Goal: Information Seeking & Learning: Learn about a topic

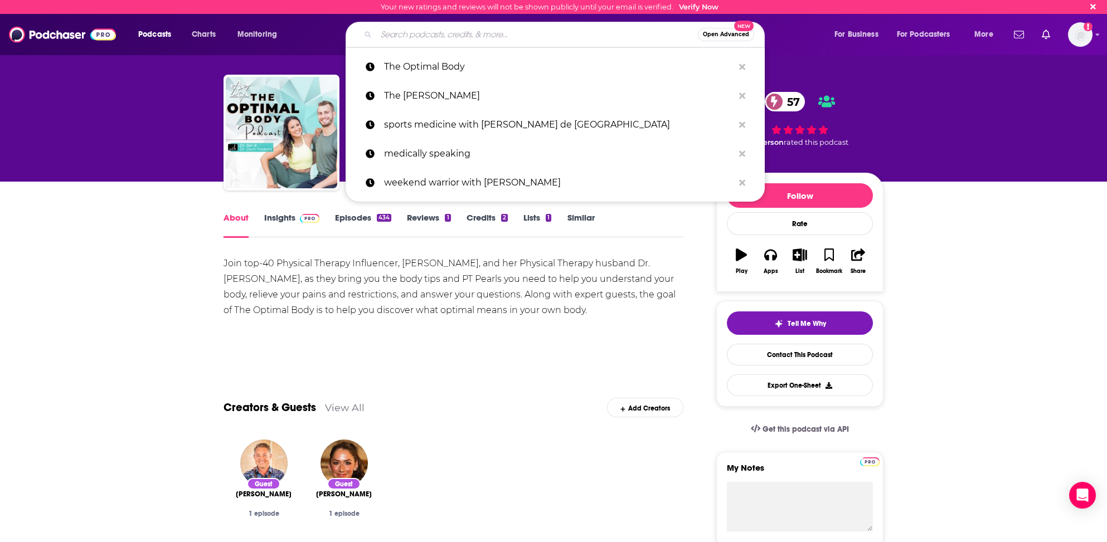
click at [380, 37] on input "Search podcasts, credits, & more..." at bounding box center [537, 35] width 322 height 18
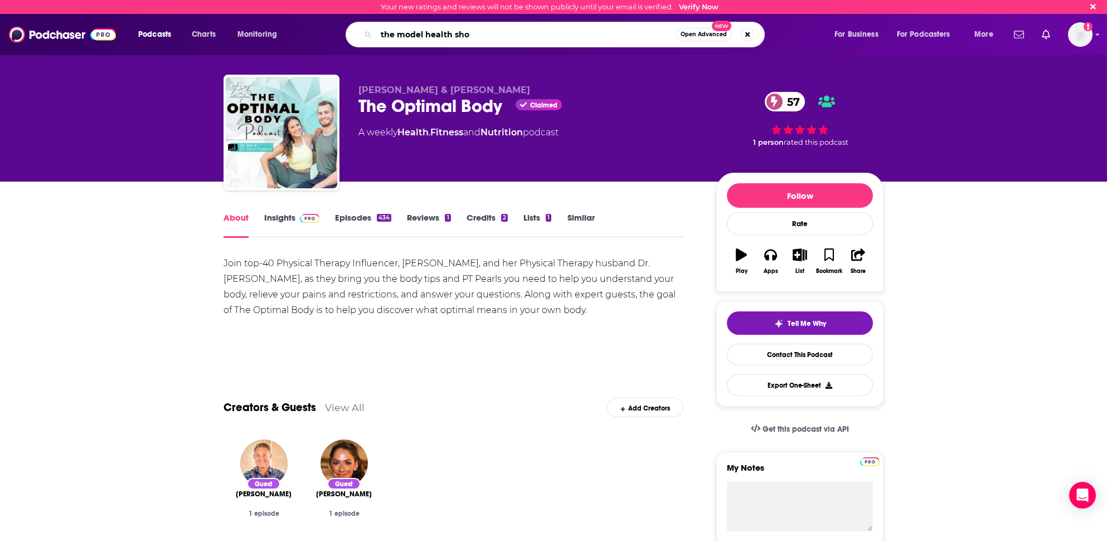
type input "the model health show"
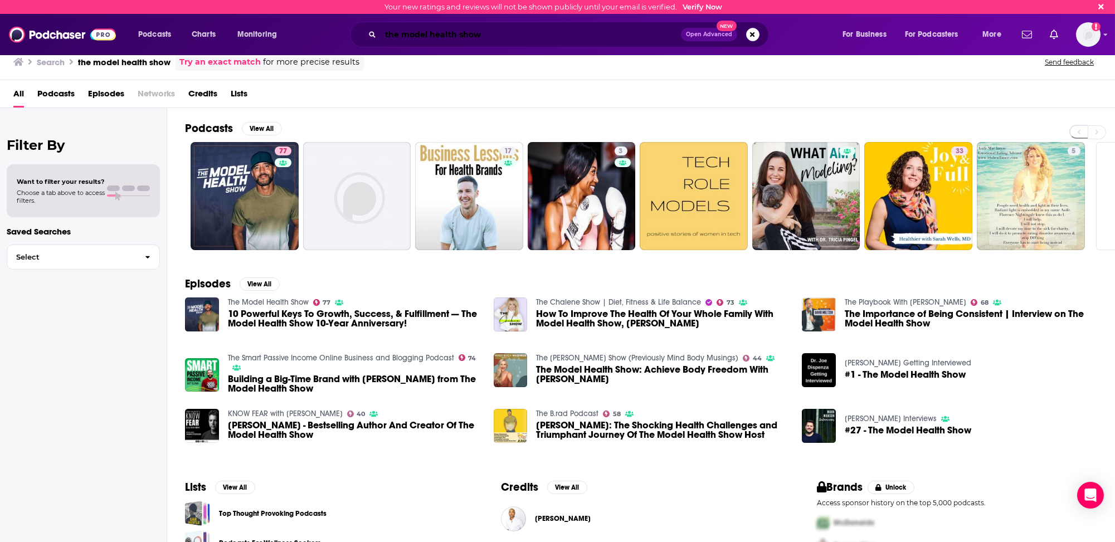
click at [414, 31] on input "the model health show" at bounding box center [531, 35] width 300 height 18
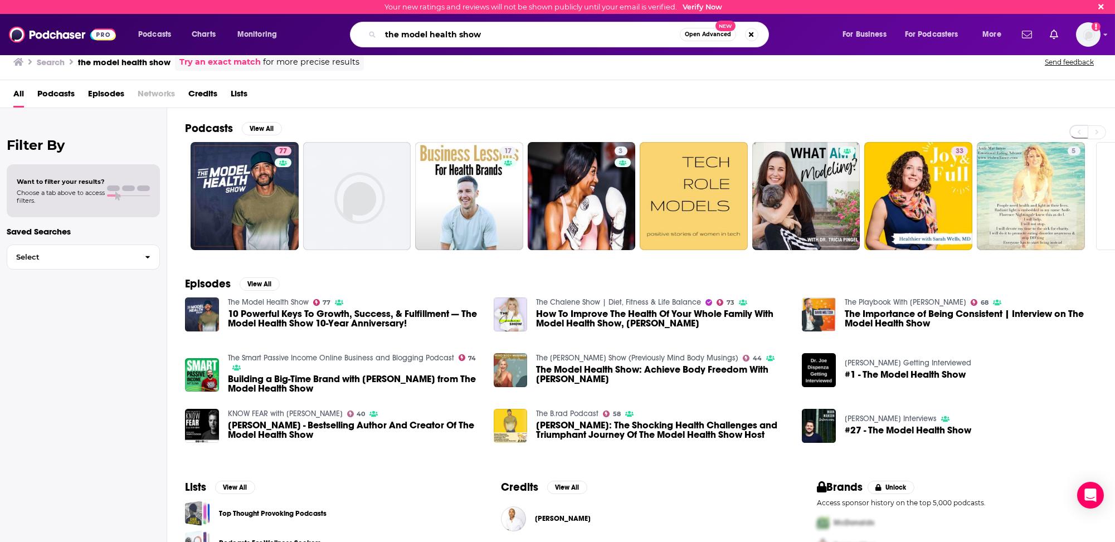
click at [414, 31] on input "the model health show" at bounding box center [530, 35] width 299 height 18
type input "the optimal body"
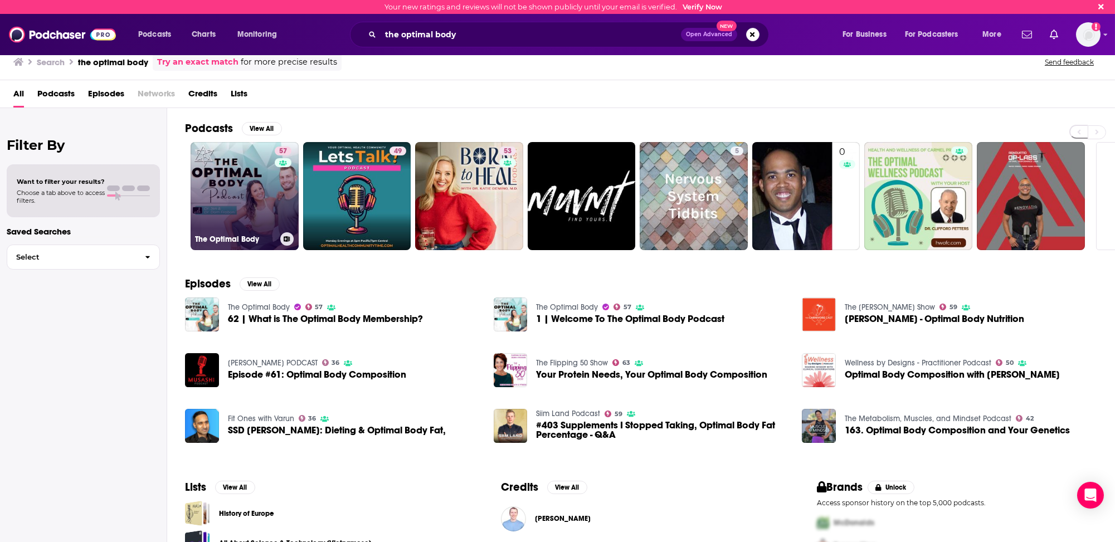
click at [234, 197] on link "57 The Optimal Body" at bounding box center [245, 196] width 108 height 108
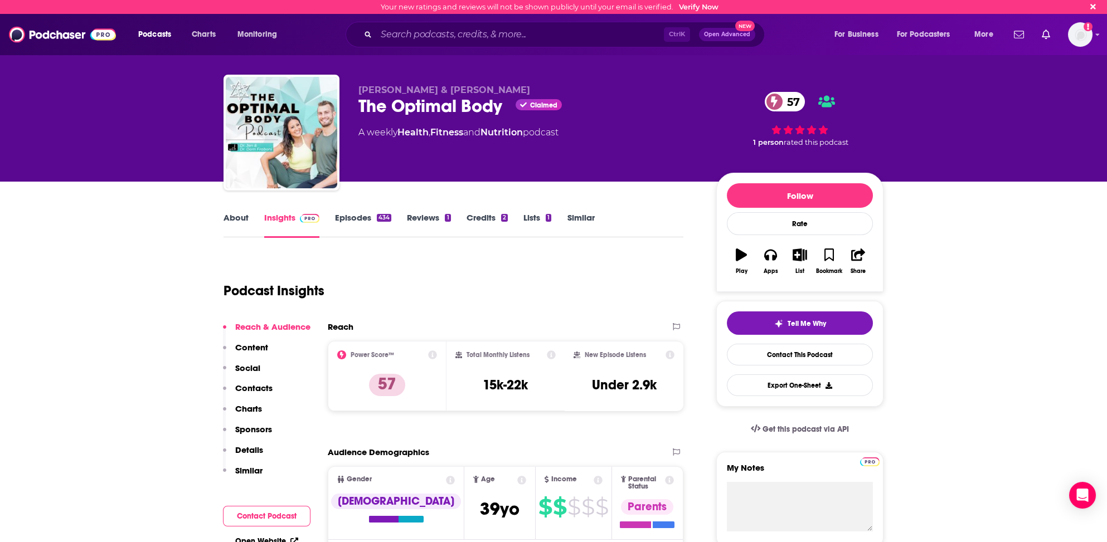
click at [230, 215] on link "About" at bounding box center [236, 225] width 25 height 26
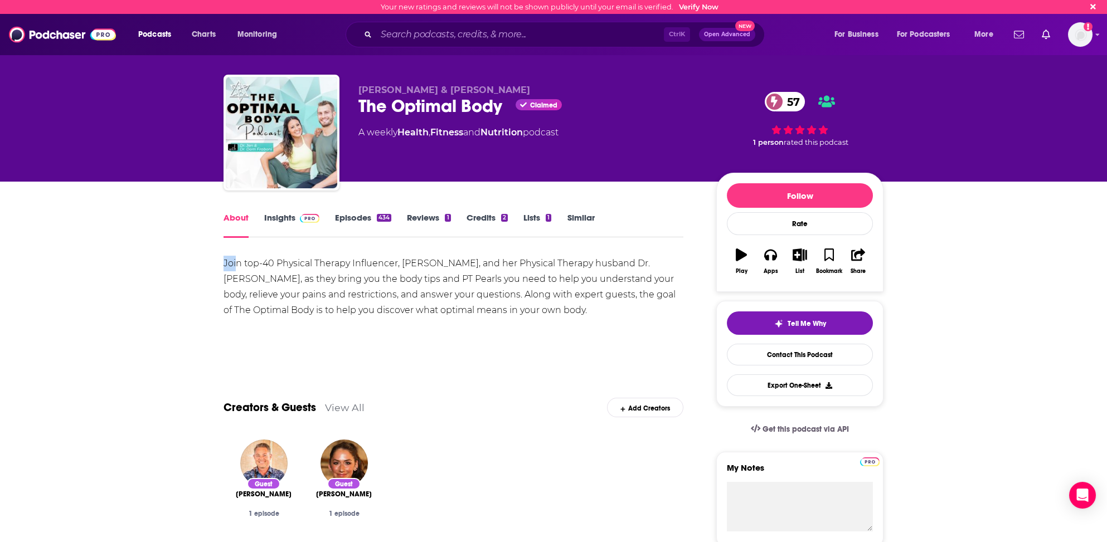
drag, startPoint x: 225, startPoint y: 261, endPoint x: 247, endPoint y: 264, distance: 22.4
click at [240, 263] on div "Join top-40 Physical Therapy Influencer, [PERSON_NAME], and her Physical Therap…" at bounding box center [454, 287] width 460 height 62
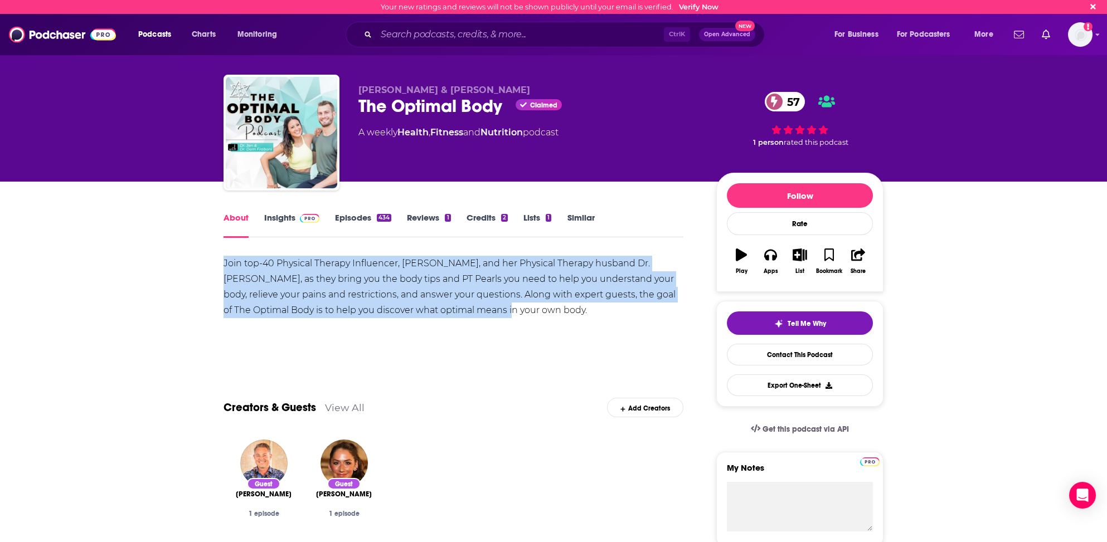
click at [479, 310] on div "Join top-40 Physical Therapy Influencer, [PERSON_NAME], and her Physical Therap…" at bounding box center [454, 287] width 460 height 62
copy div "Join top-40 Physical Therapy Influencer, [PERSON_NAME], and her Physical Therap…"
